Goal: Information Seeking & Learning: Understand process/instructions

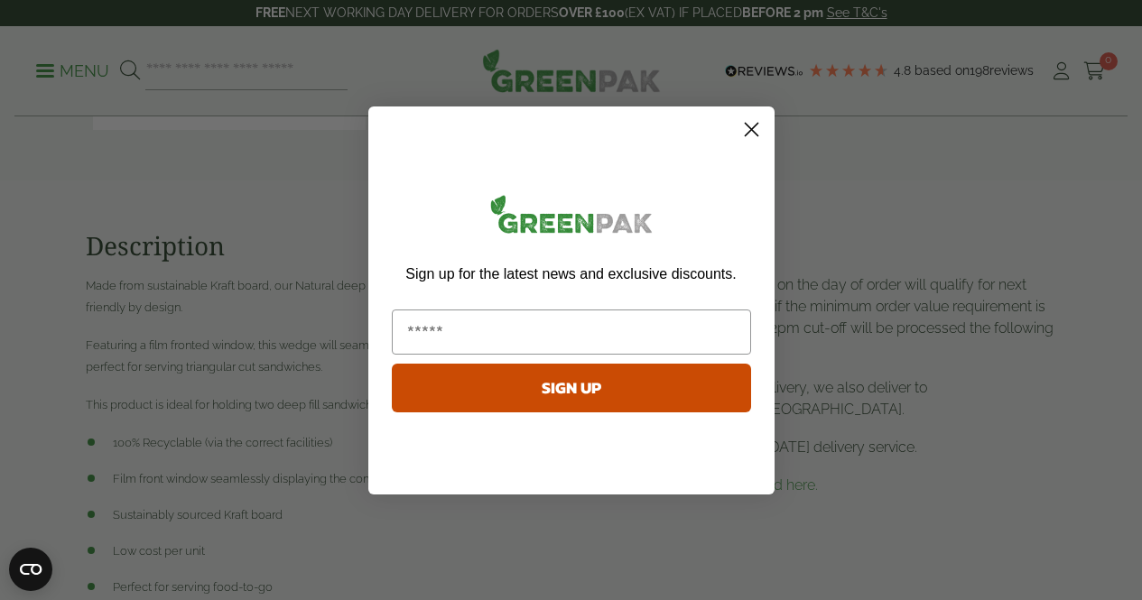
scroll to position [652, 0]
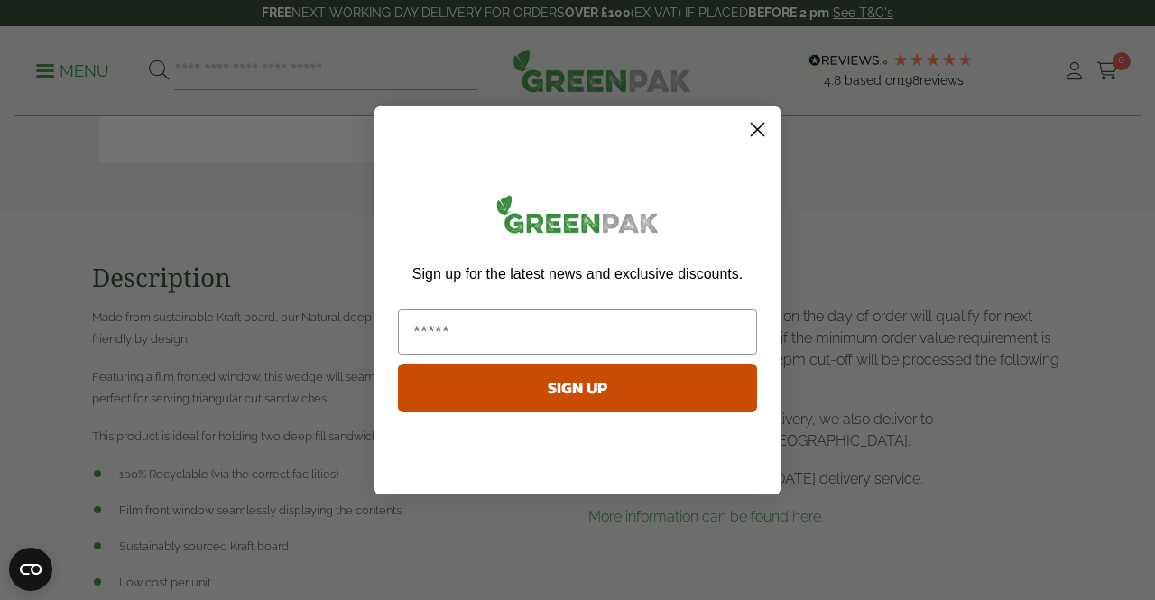
drag, startPoint x: 1146, startPoint y: 116, endPoint x: 1153, endPoint y: 248, distance: 132.8
click at [756, 129] on icon "Close dialog" at bounding box center [758, 129] width 13 height 13
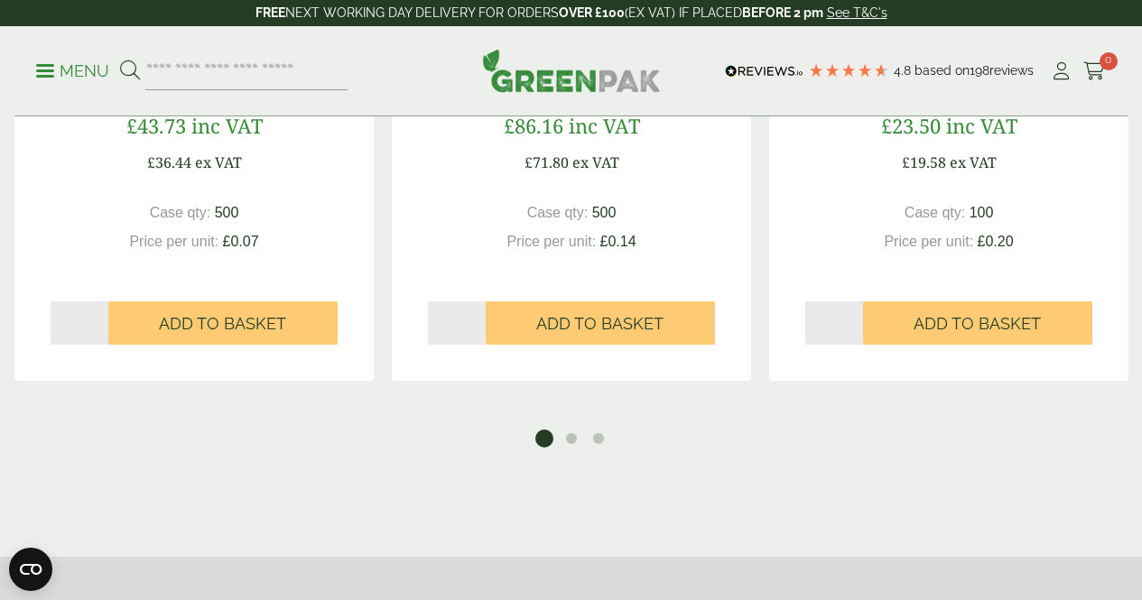
scroll to position [1673, 0]
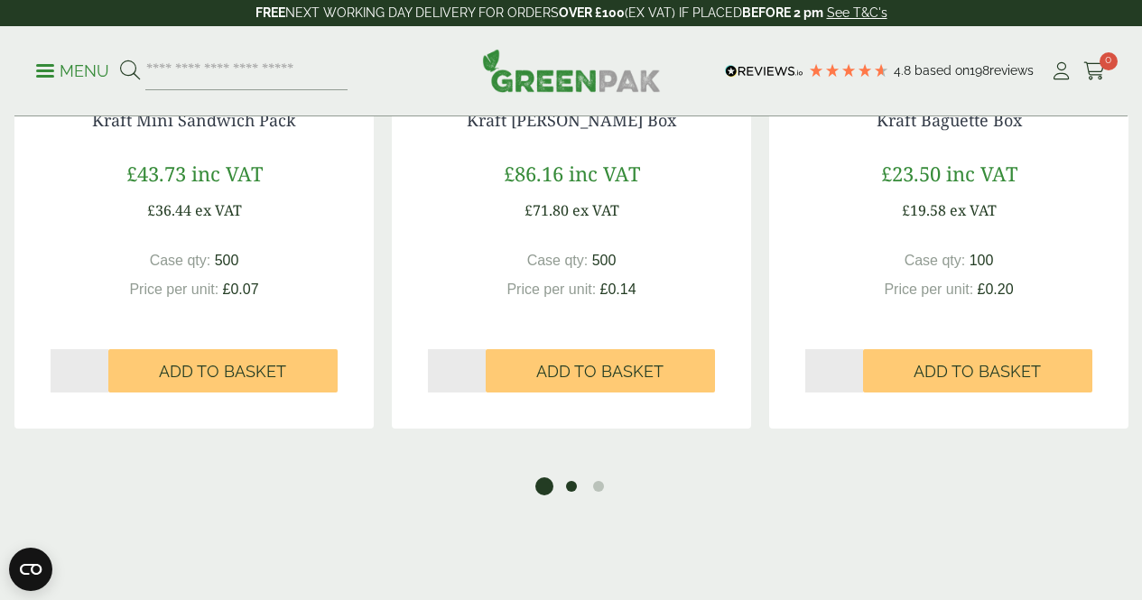
click at [572, 496] on button "2" at bounding box center [571, 486] width 18 height 18
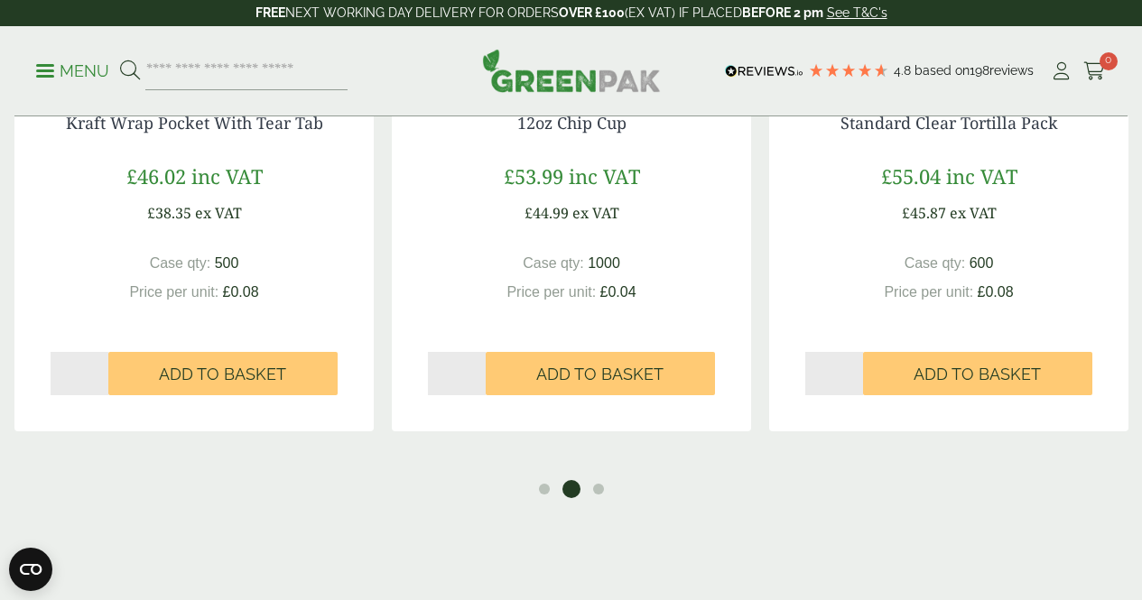
scroll to position [1674, 0]
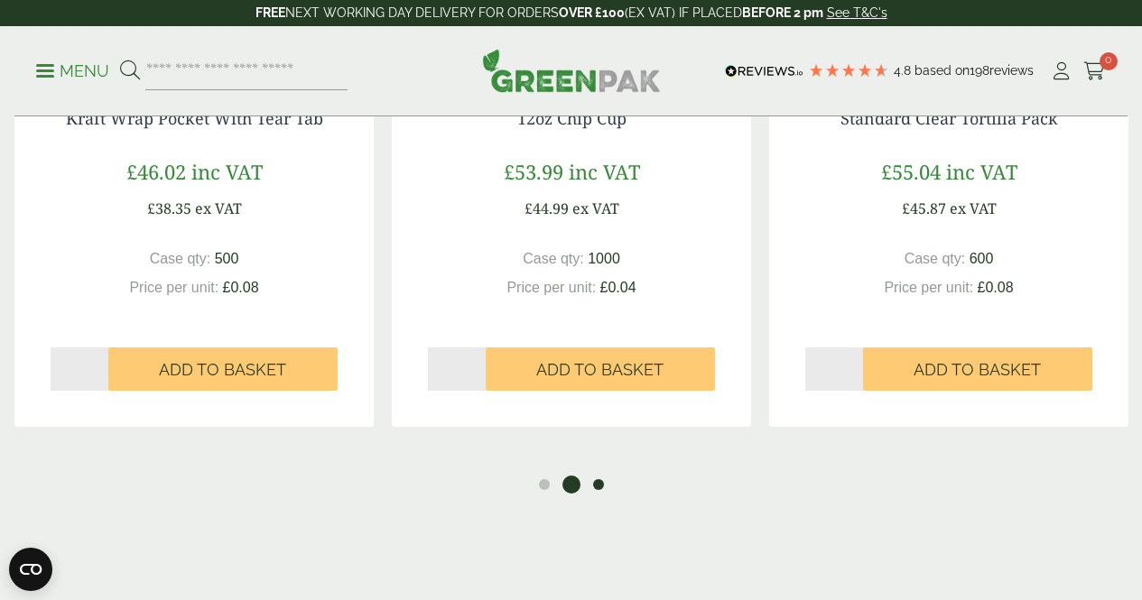
click at [600, 494] on button "3" at bounding box center [598, 485] width 18 height 18
click at [542, 494] on button "1" at bounding box center [544, 485] width 18 height 18
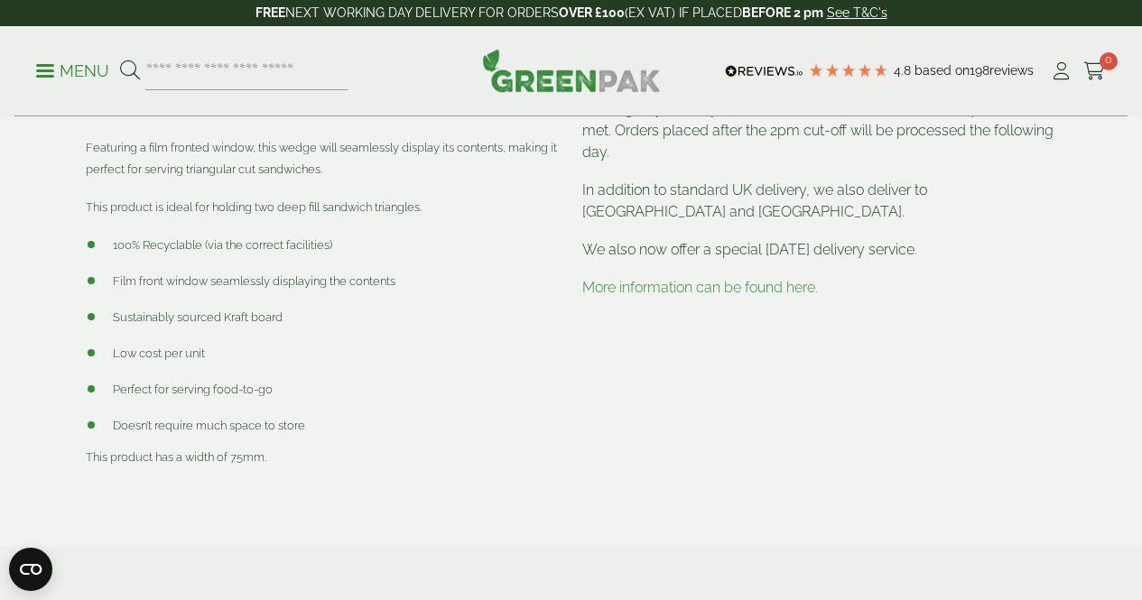
scroll to position [861, 0]
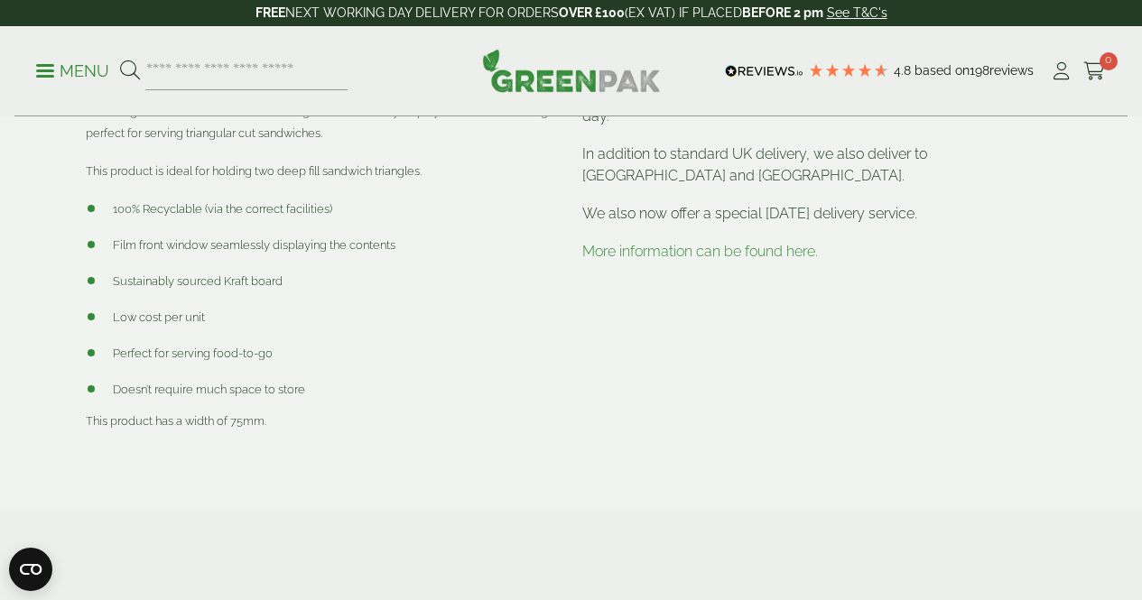
click at [699, 260] on link "More information can be found here." at bounding box center [700, 251] width 236 height 17
